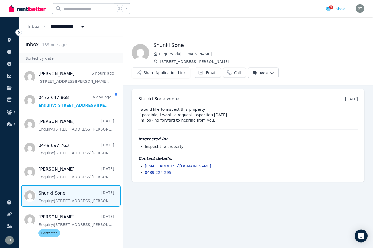
click at [332, 9] on span "1" at bounding box center [331, 7] width 4 height 3
click at [80, 193] on span "Message list" at bounding box center [71, 196] width 104 height 22
click at [8, 114] on icon "button" at bounding box center [9, 112] width 5 height 4
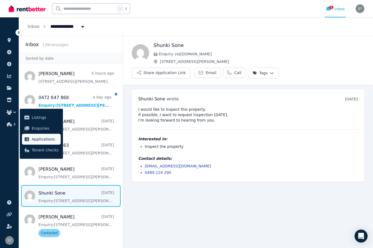
click at [44, 140] on span "Applications" at bounding box center [45, 139] width 27 height 7
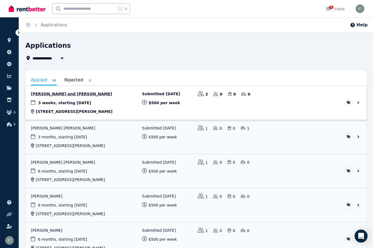
click at [109, 97] on link "View application: Shunki Sone and Ayana Tobiishi" at bounding box center [195, 103] width 341 height 34
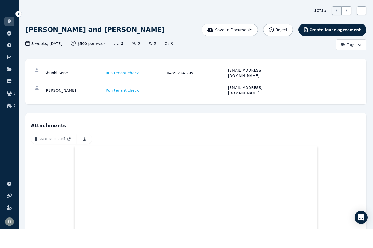
scroll to position [25, 0]
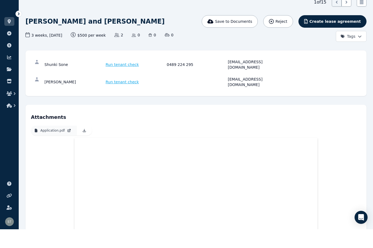
click at [52, 147] on p "Application.pdf" at bounding box center [52, 149] width 24 height 4
